Goal: Find specific page/section: Find specific page/section

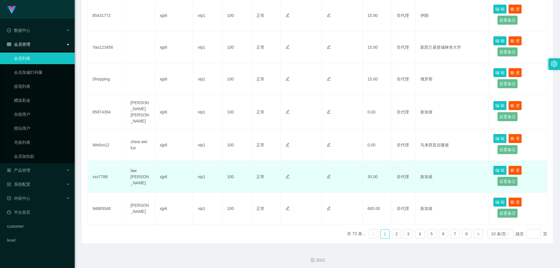
scroll to position [220, 0]
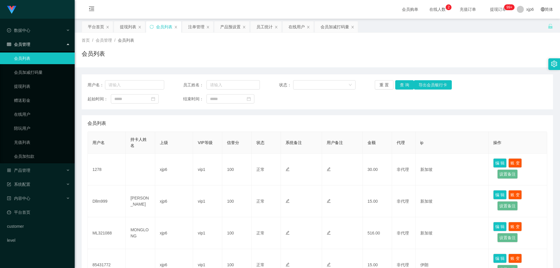
scroll to position [233, 0]
click at [23, 28] on span "数据中心" at bounding box center [18, 30] width 23 height 5
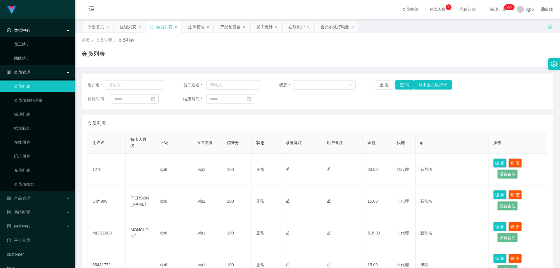
click at [30, 44] on link "员工统计" at bounding box center [42, 44] width 56 height 12
